Goal: Transaction & Acquisition: Purchase product/service

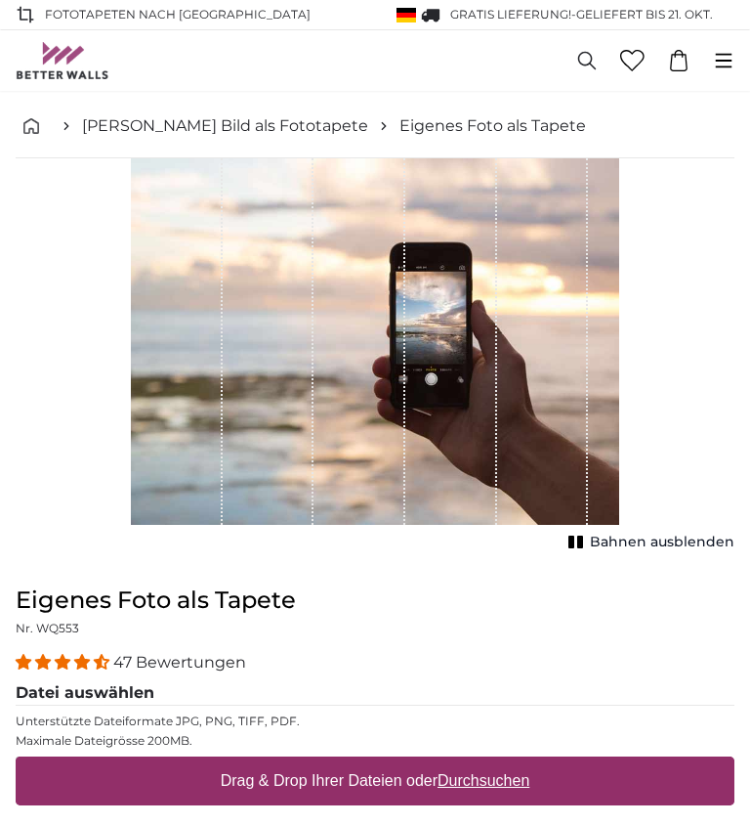
click at [482, 465] on div "1 of 1" at bounding box center [451, 341] width 92 height 366
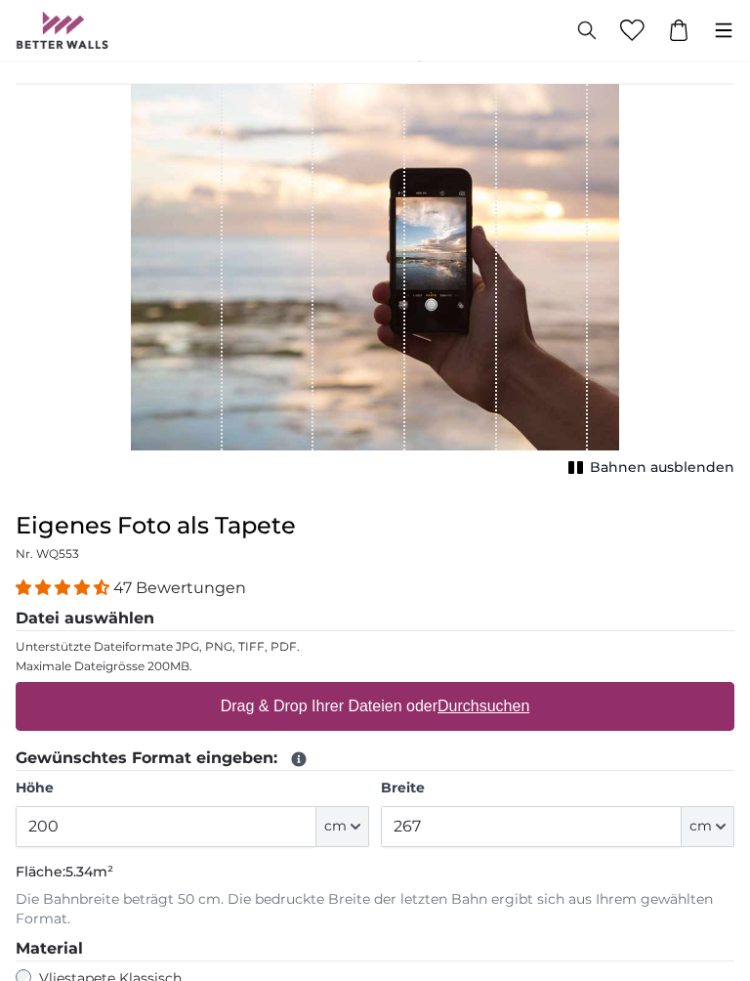
scroll to position [84, 0]
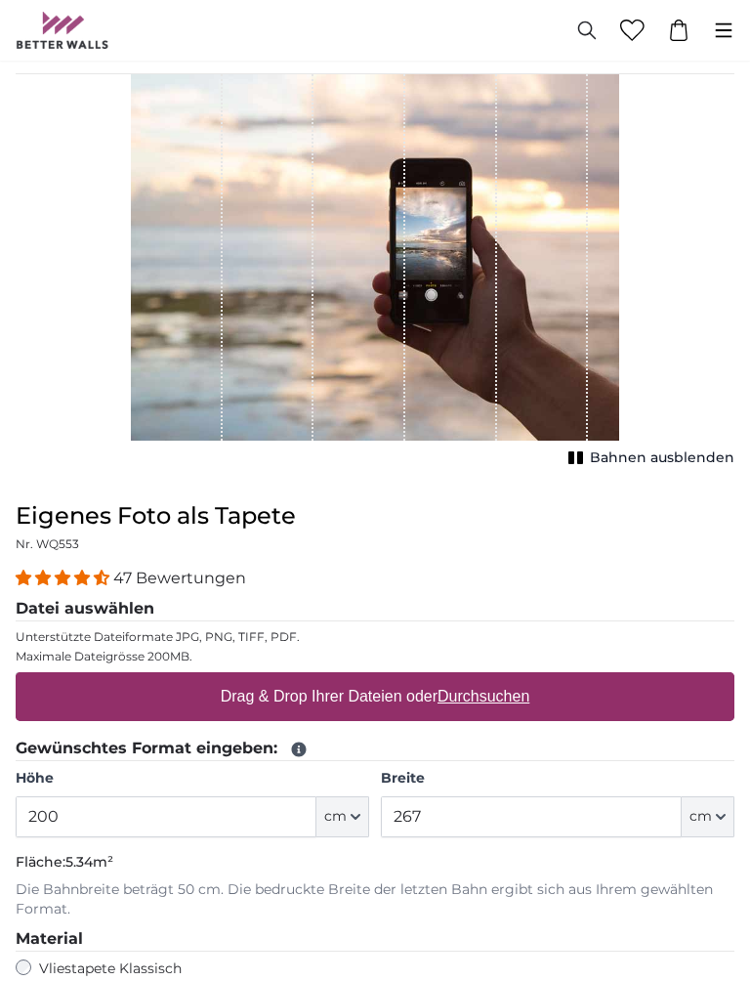
click at [499, 694] on u "Durchsuchen" at bounding box center [484, 696] width 92 height 17
click at [499, 678] on input "Drag & Drop Ihrer Dateien oder Durchsuchen" at bounding box center [375, 675] width 719 height 6
type input "**********"
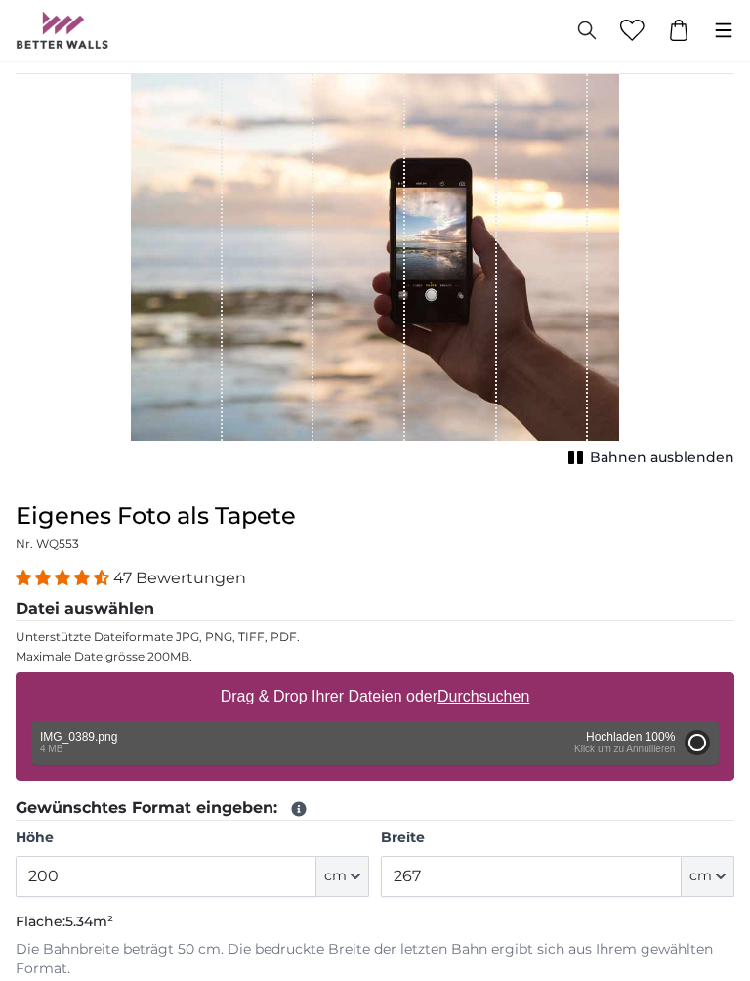
type input "149.3"
type input "112"
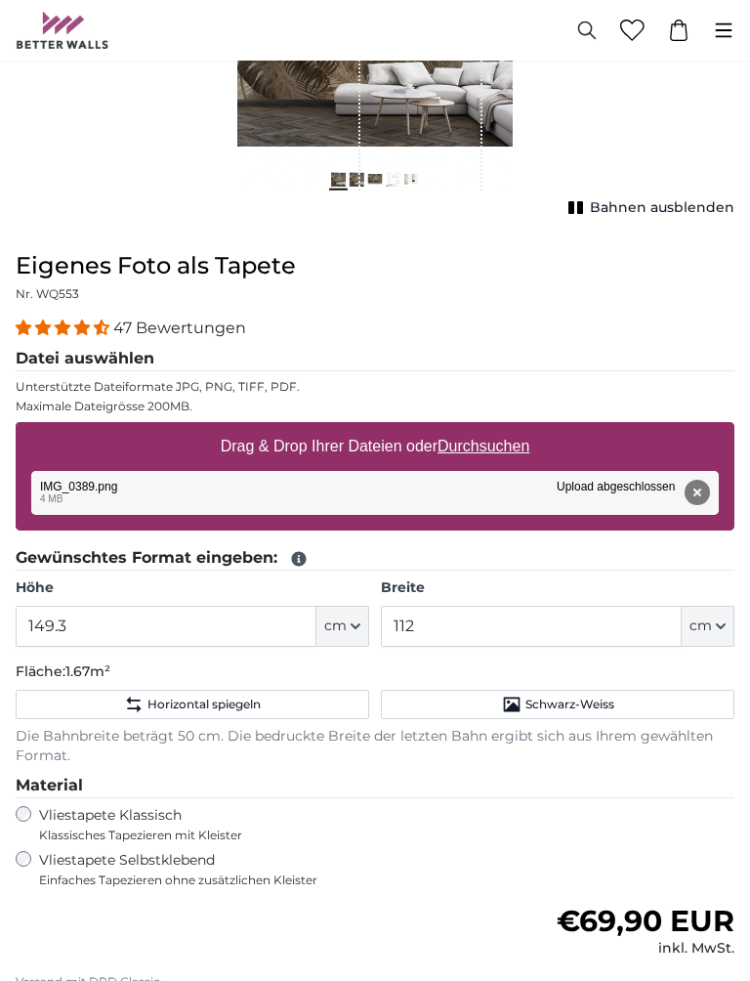
scroll to position [338, 0]
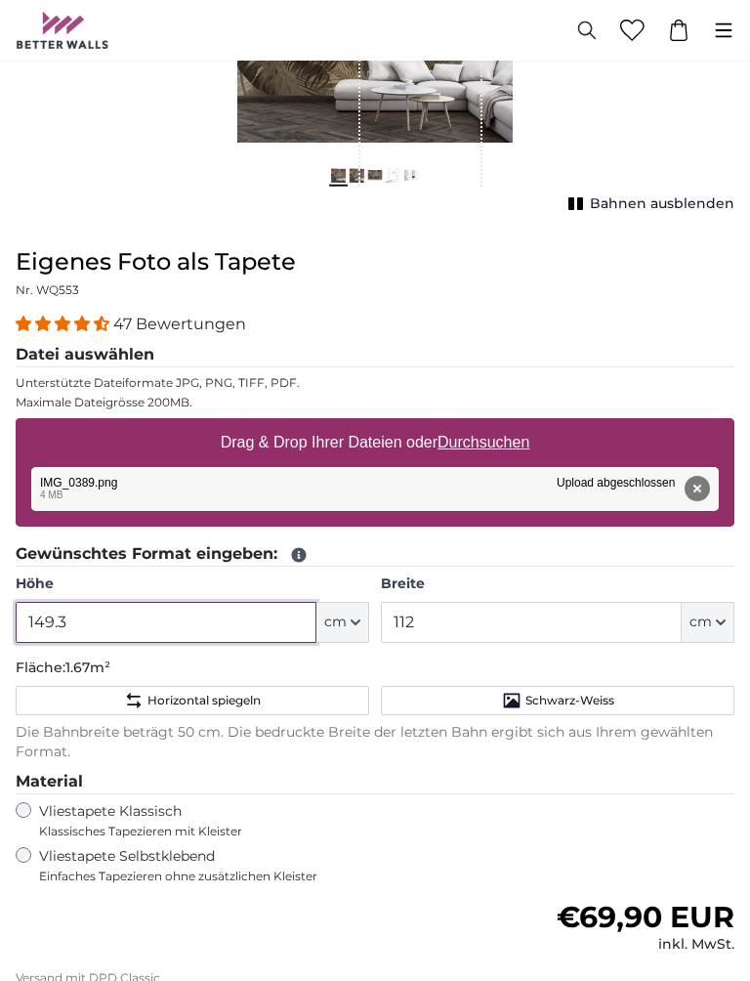
click at [208, 617] on input "149.3" at bounding box center [166, 622] width 301 height 41
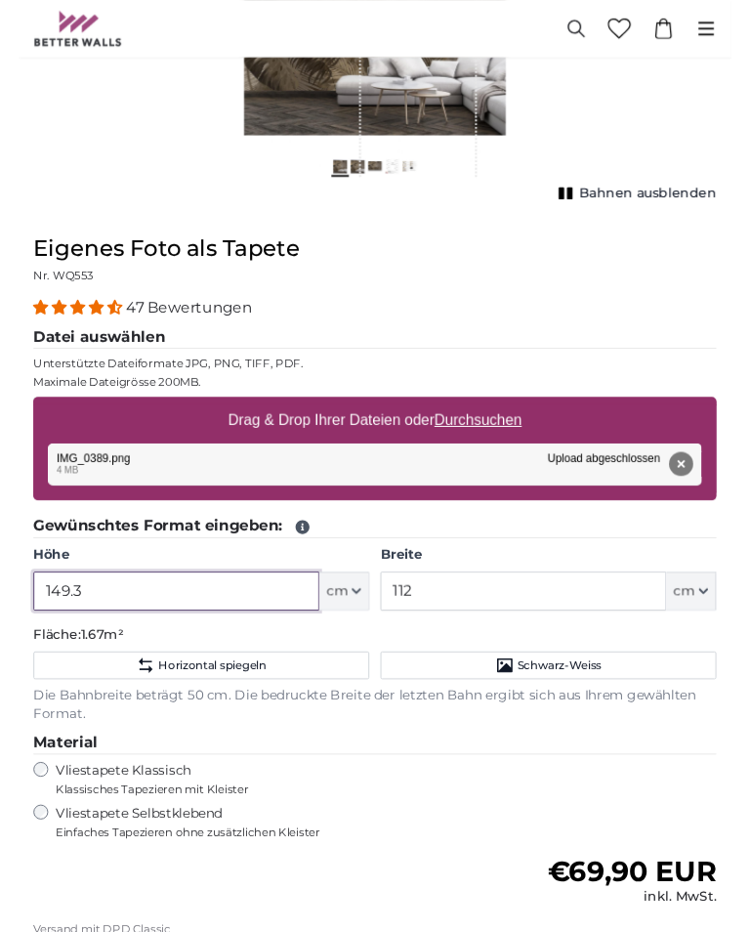
scroll to position [361, 0]
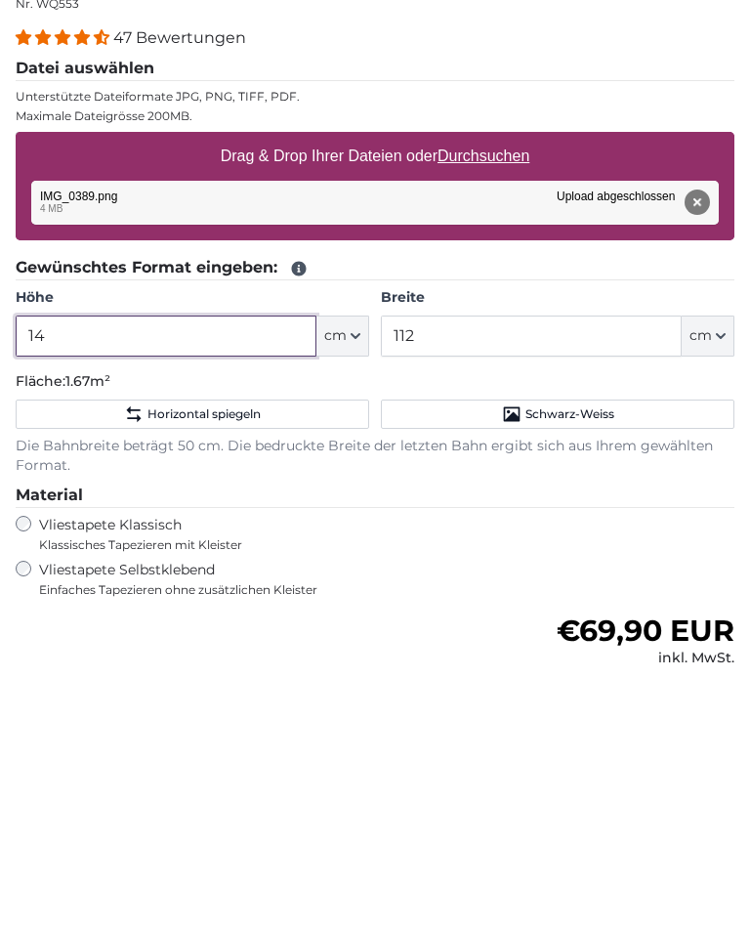
type input "1"
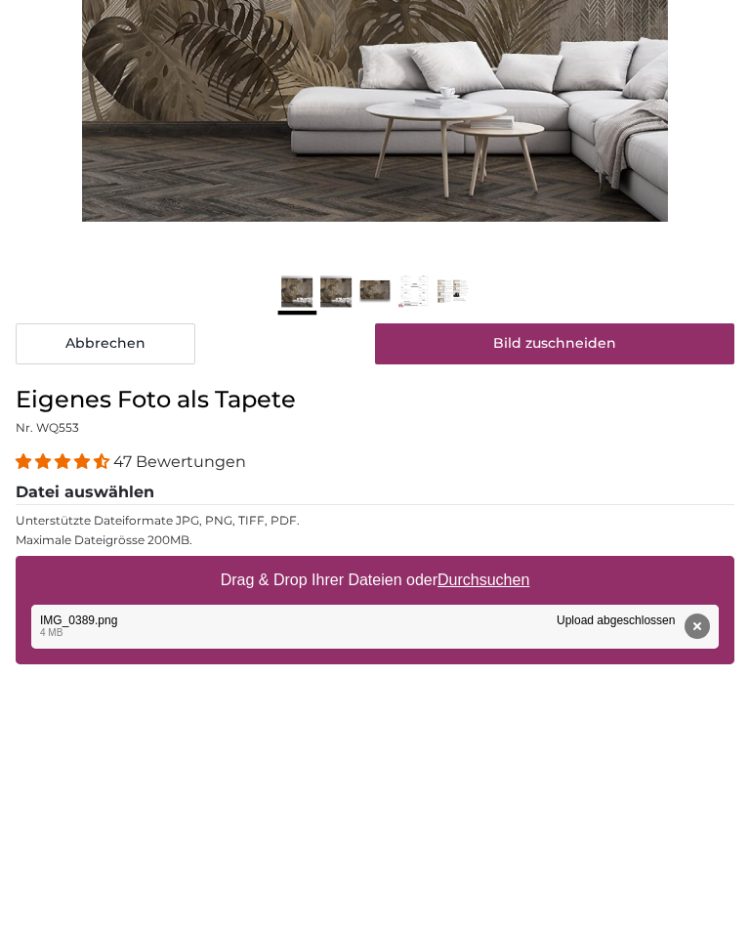
type input "140"
click at [500, 587] on button "Bild zuschneiden" at bounding box center [555, 607] width 360 height 41
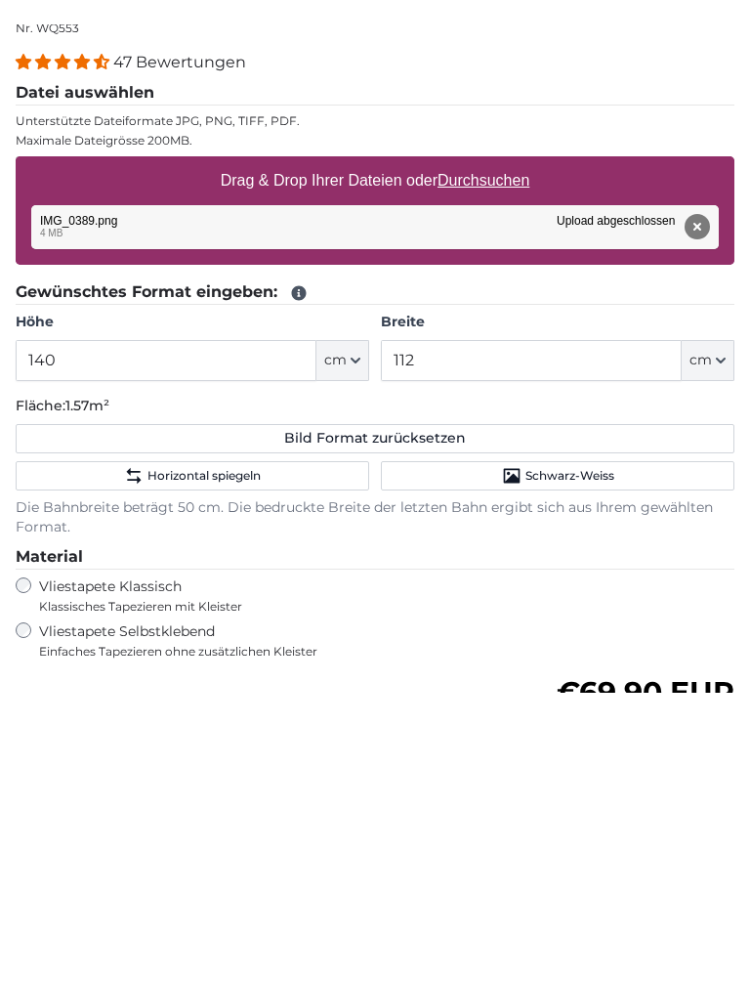
scroll to position [625, 0]
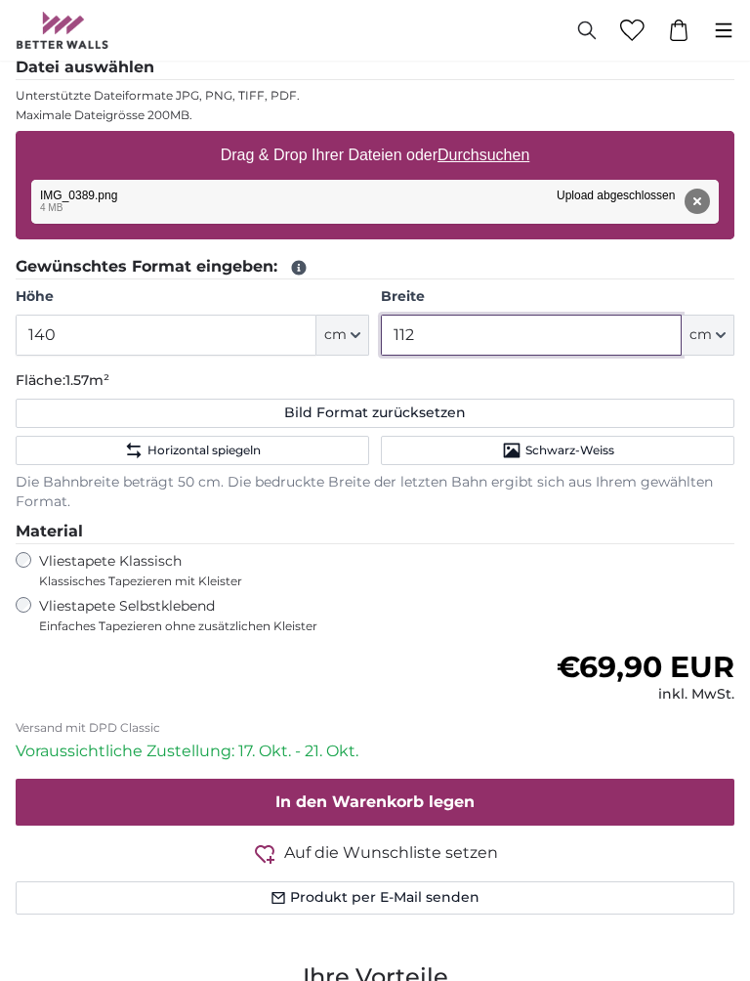
click at [457, 323] on input "112" at bounding box center [531, 335] width 301 height 41
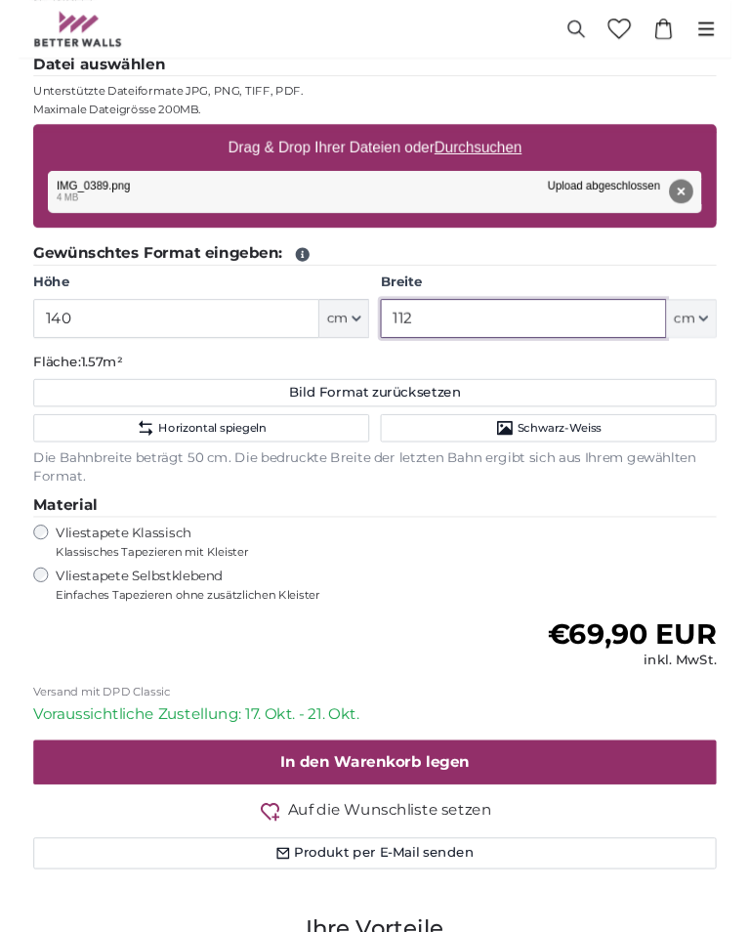
scroll to position [624, 0]
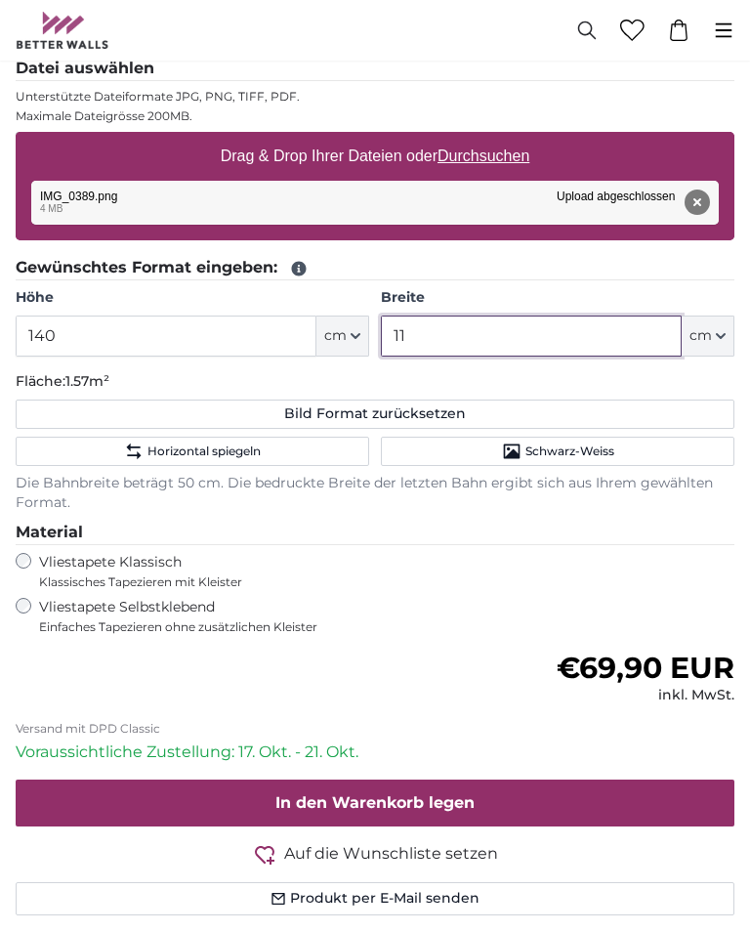
type input "1"
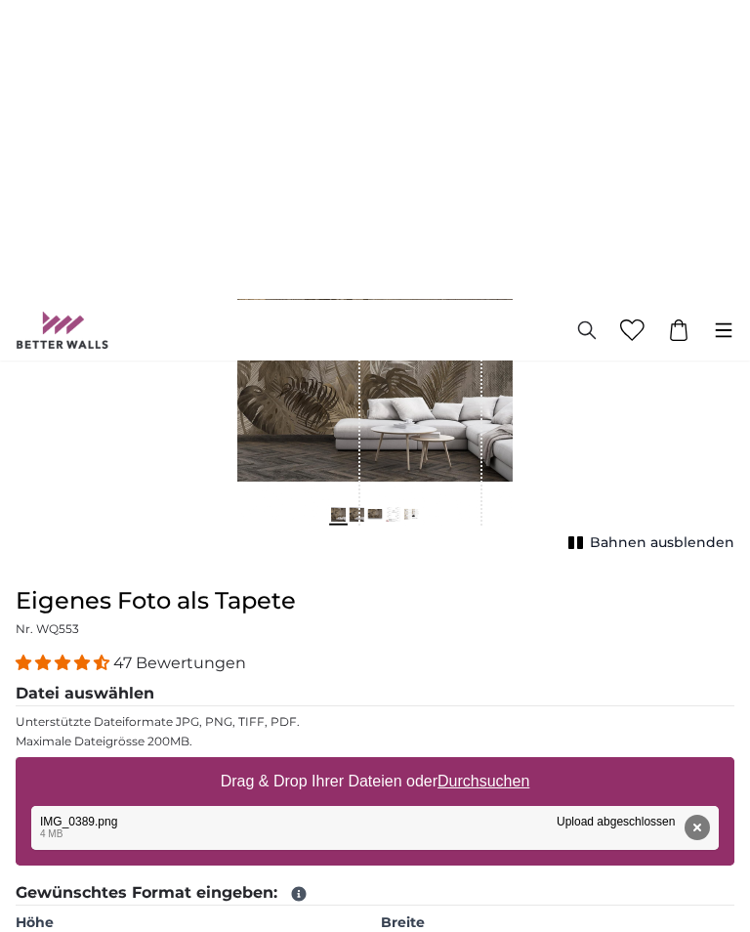
scroll to position [301, 0]
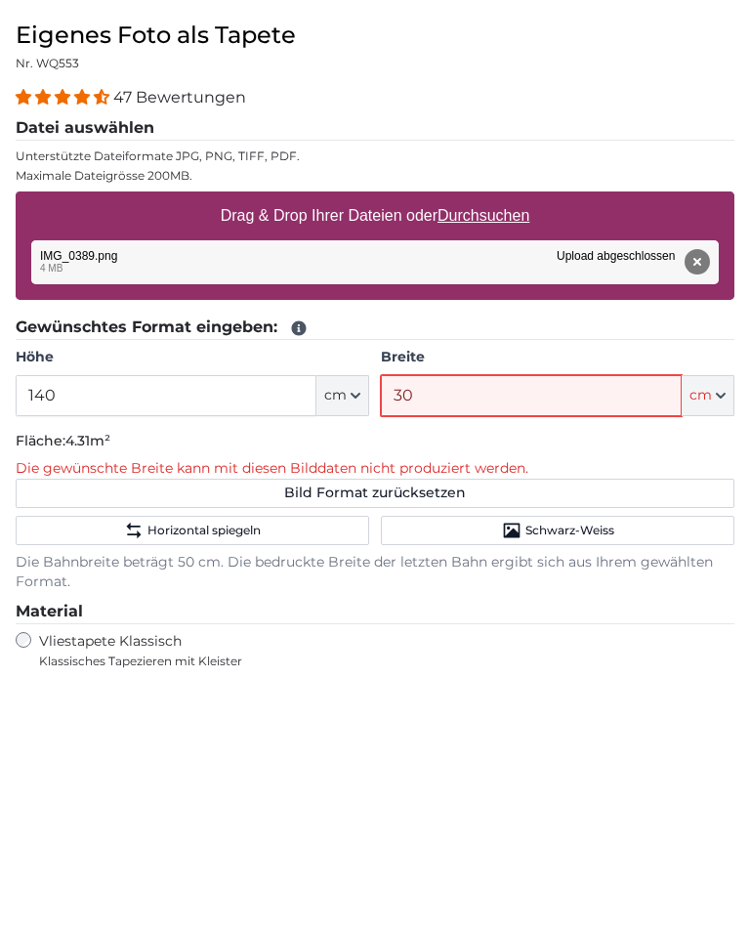
type input "3"
click at [466, 639] on input "300" at bounding box center [531, 659] width 301 height 41
type input "3"
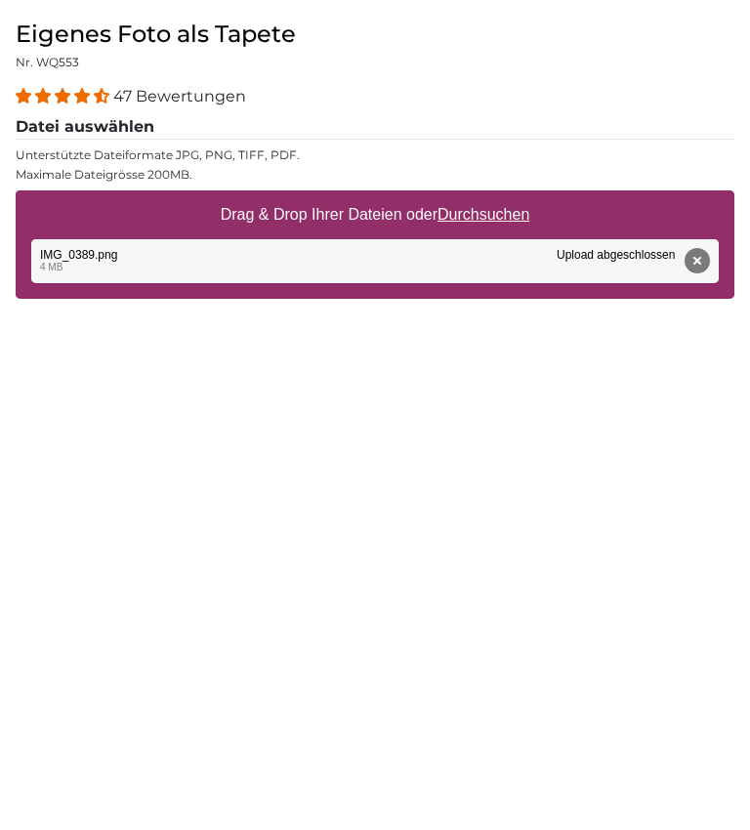
scroll to position [0, 0]
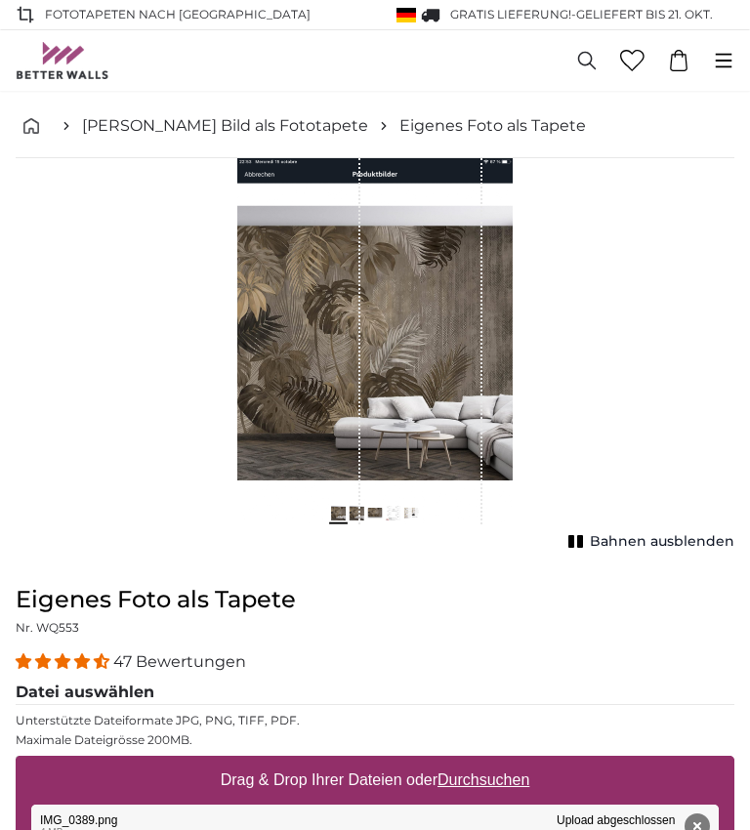
type input "300"
